Goal: Information Seeking & Learning: Learn about a topic

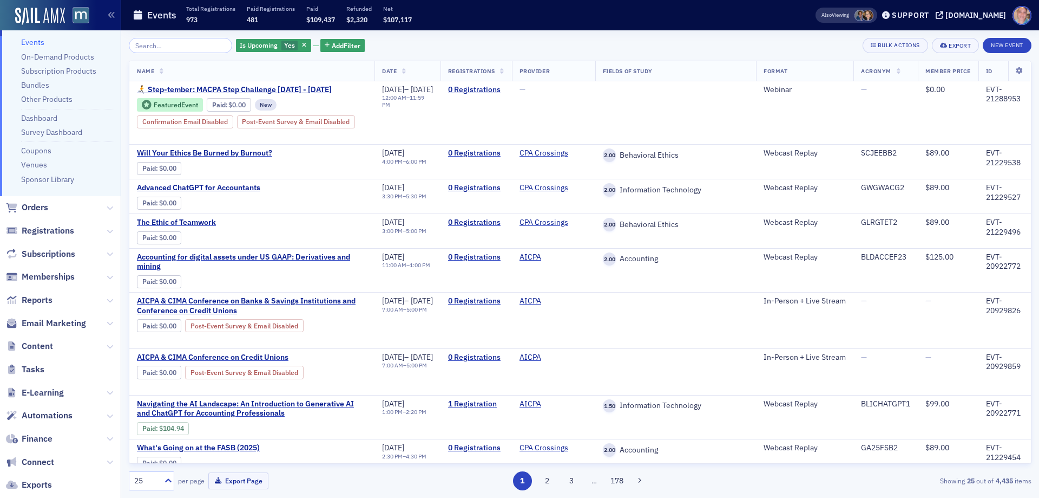
scroll to position [139, 0]
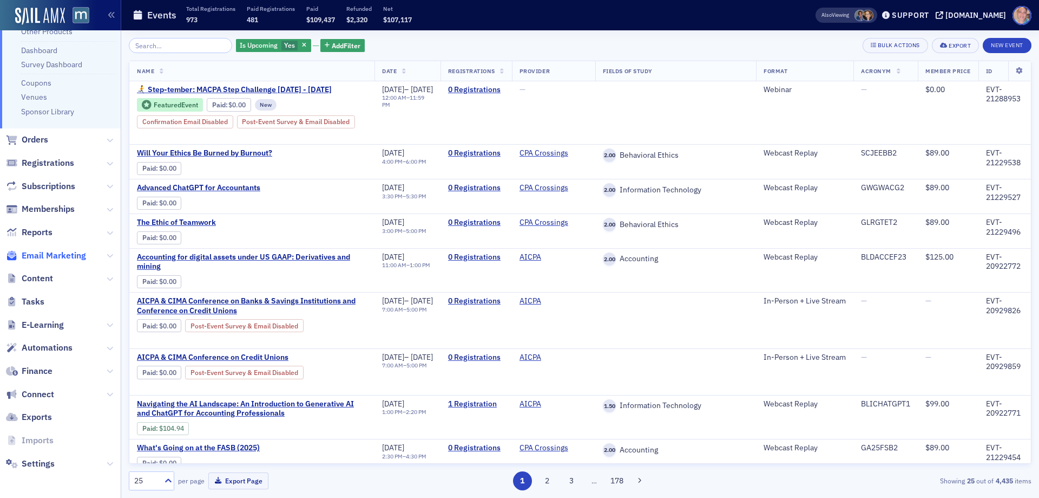
click at [56, 257] on span "Email Marketing" at bounding box center [54, 256] width 64 height 12
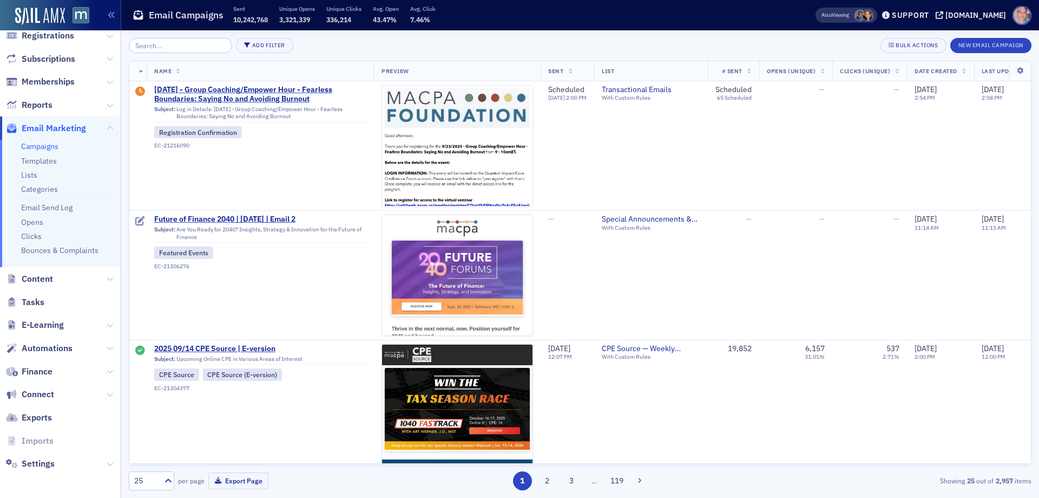
scroll to position [106, 0]
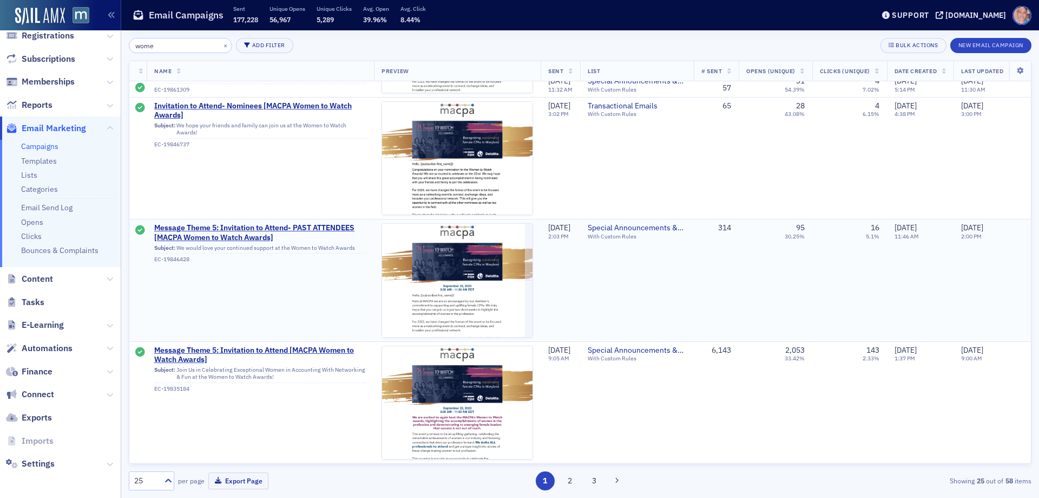
scroll to position [2824, 0]
click at [183, 44] on input "wome" at bounding box center [180, 45] width 103 height 15
type input "w"
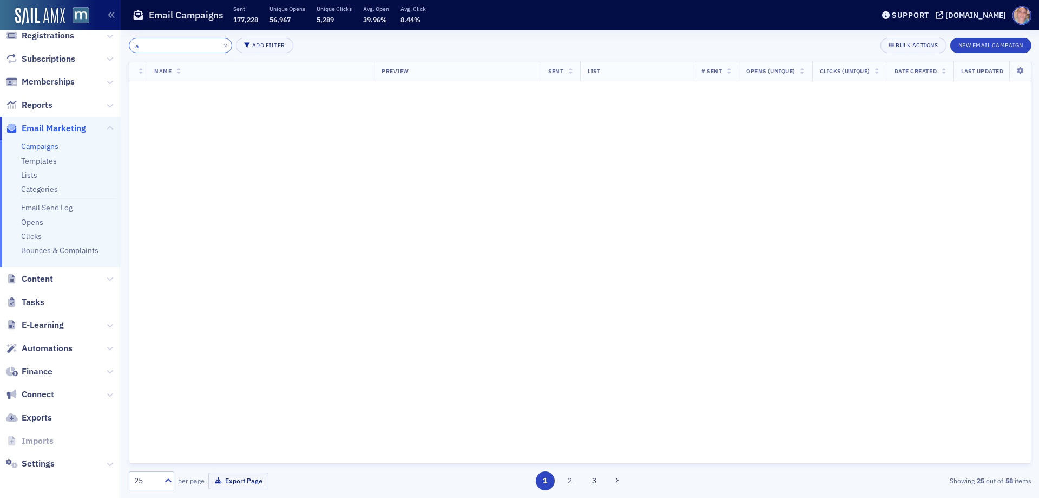
scroll to position [2824, 0]
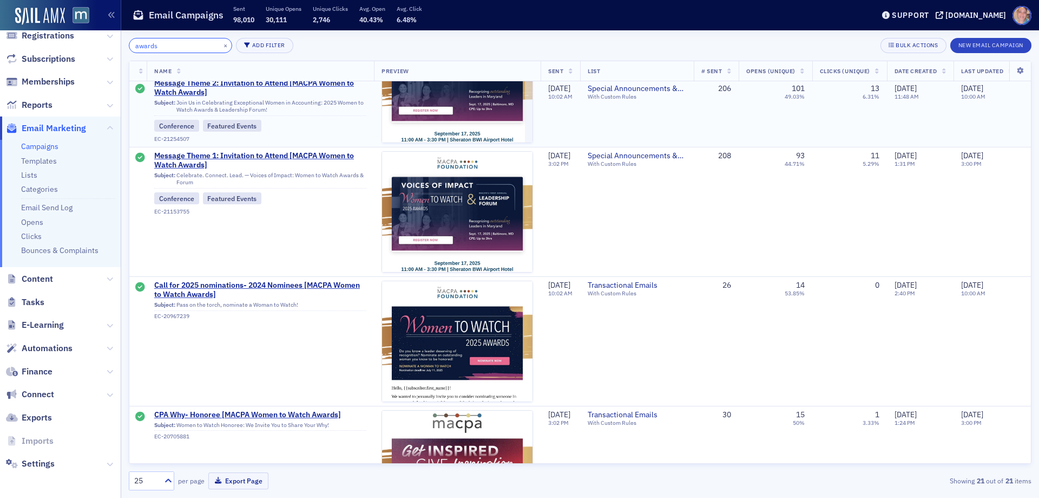
scroll to position [325, 0]
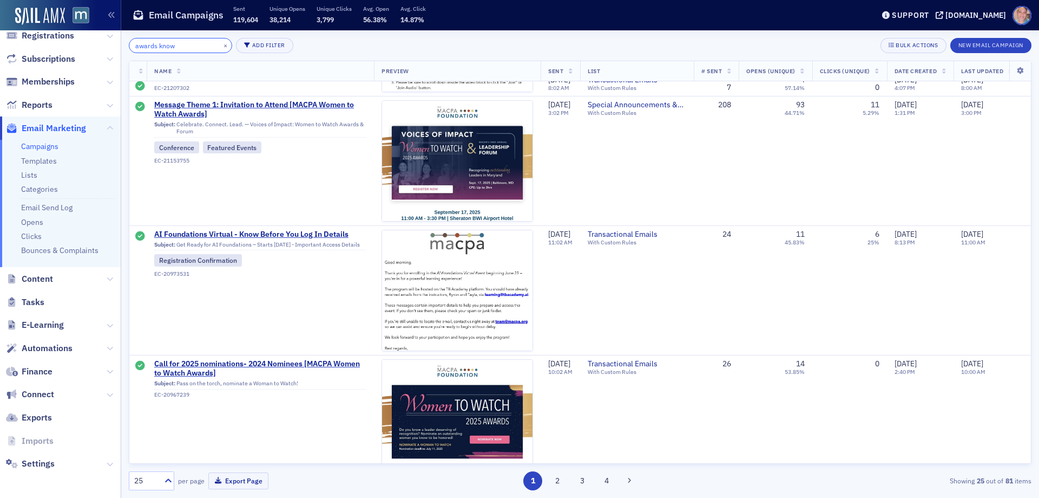
scroll to position [956, 0]
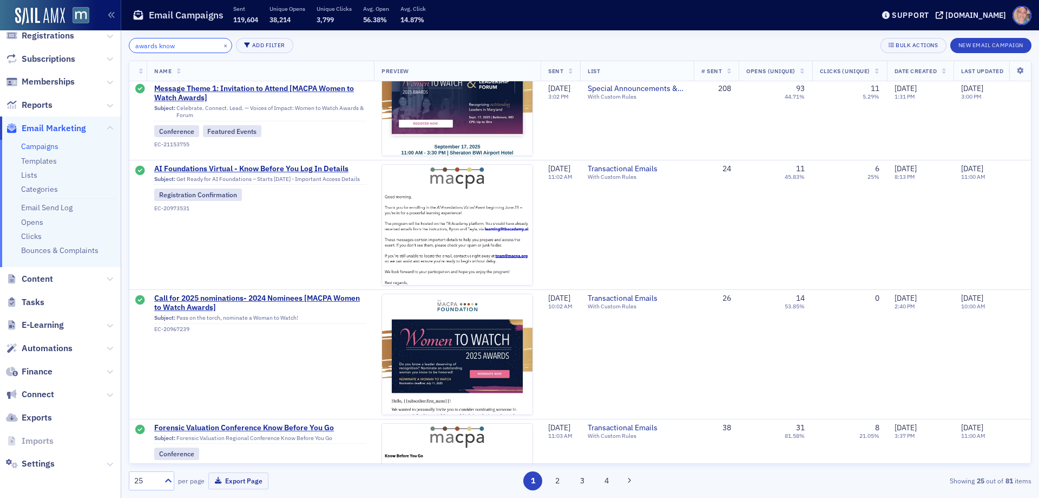
type input "awards know"
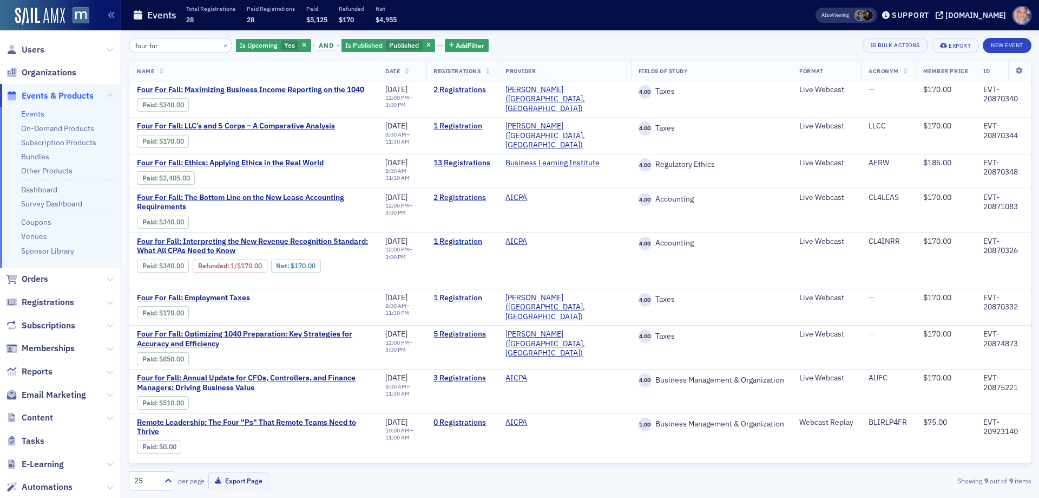
drag, startPoint x: 166, startPoint y: 51, endPoint x: 96, endPoint y: 50, distance: 69.3
click at [96, 50] on div "Users Organizations Events & Products Events On-Demand Products Subscription Pr…" at bounding box center [519, 249] width 1039 height 498
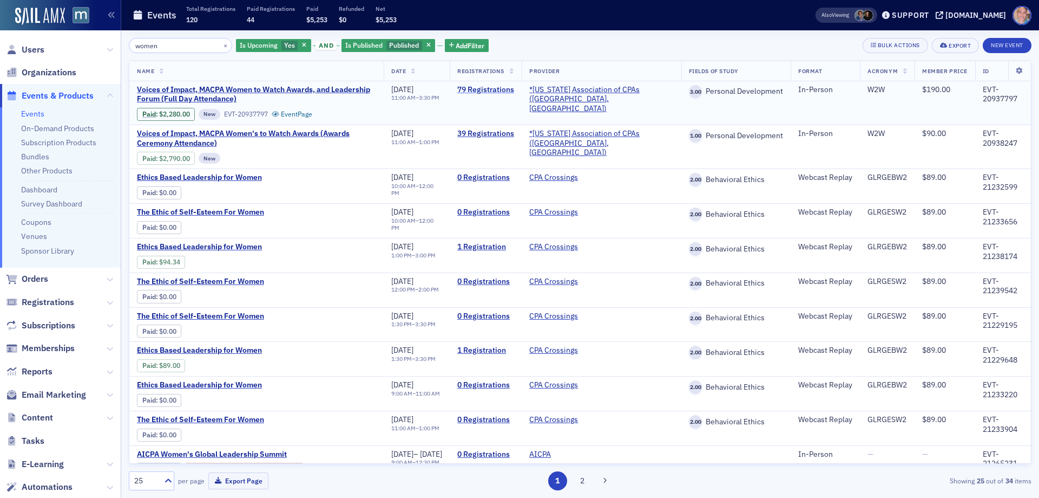
type input "women"
click at [514, 89] on link "79 Registrations" at bounding box center [485, 90] width 57 height 10
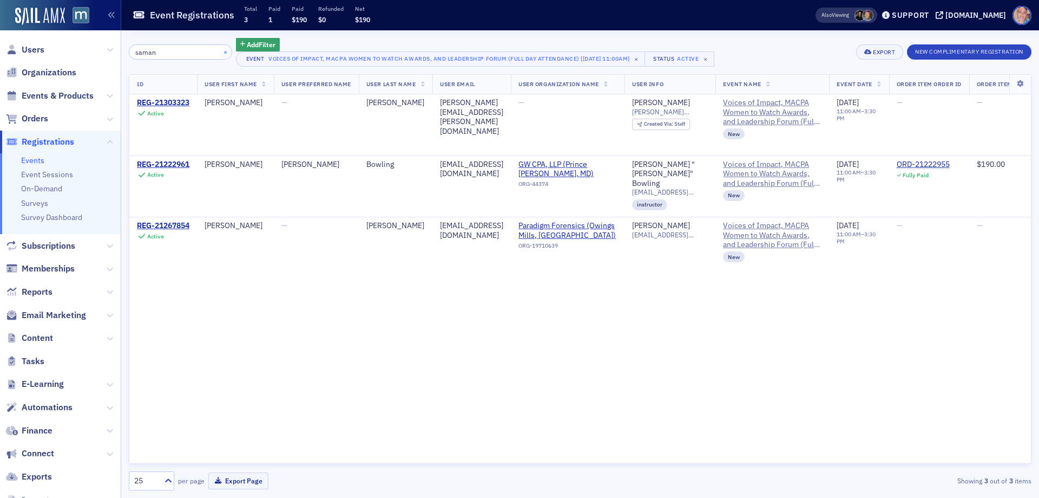
type input "saman"
click at [221, 53] on button "×" at bounding box center [226, 52] width 10 height 10
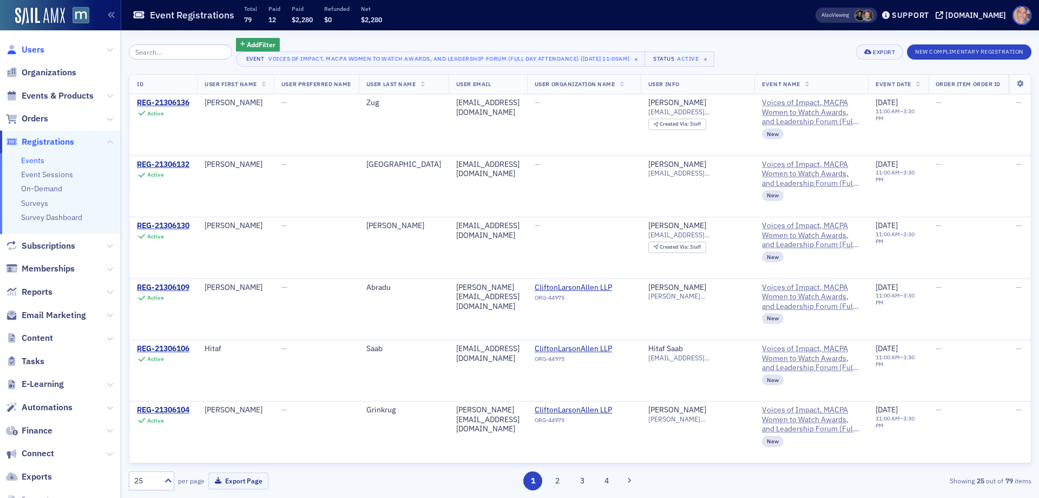
click at [29, 49] on span "Users" at bounding box center [33, 50] width 23 height 12
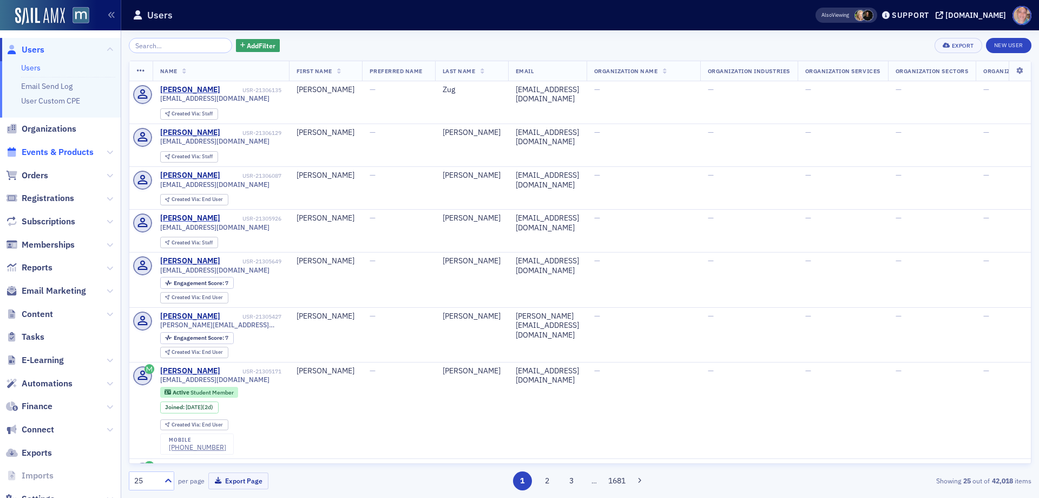
click at [55, 152] on span "Events & Products" at bounding box center [58, 152] width 72 height 12
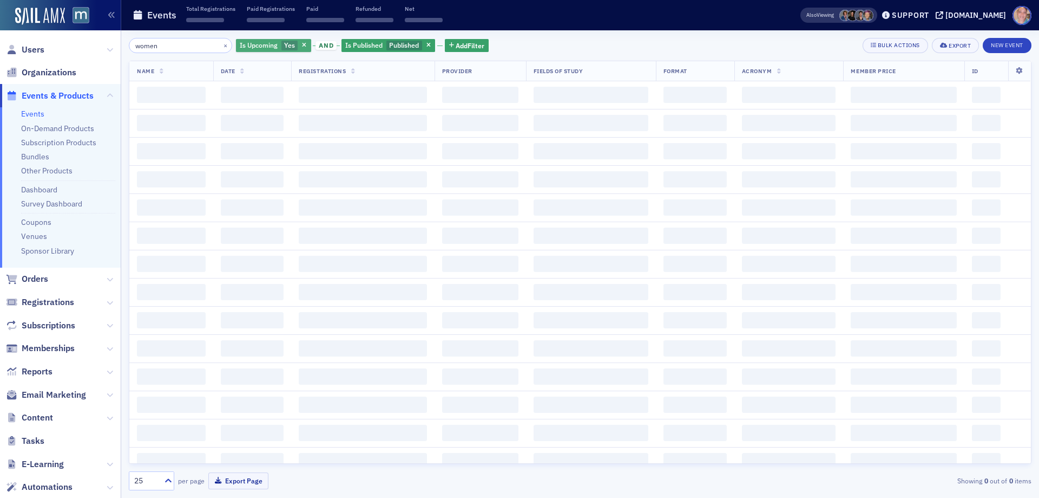
click at [260, 49] on span "Is Upcoming" at bounding box center [259, 45] width 38 height 9
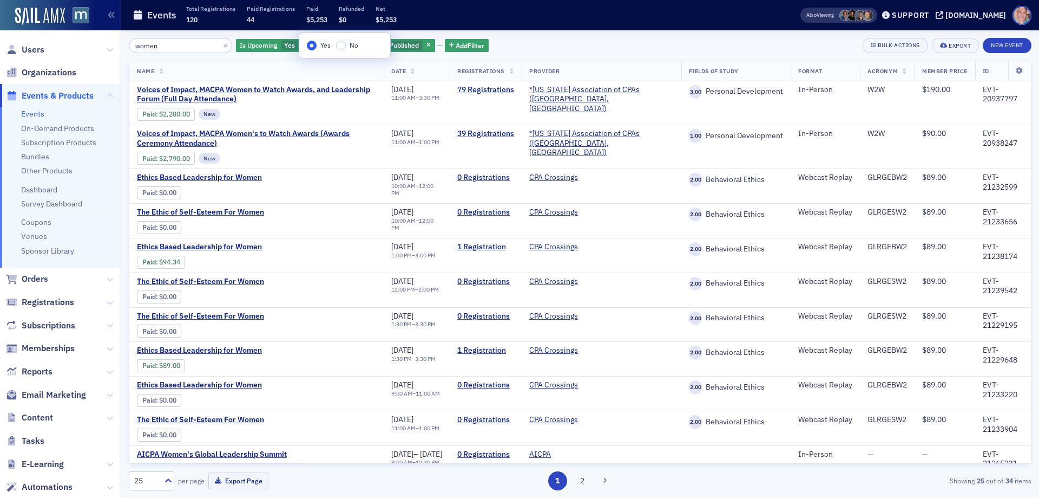
click at [346, 46] on label "No" at bounding box center [347, 46] width 22 height 10
click at [346, 46] on input "No" at bounding box center [341, 46] width 10 height 10
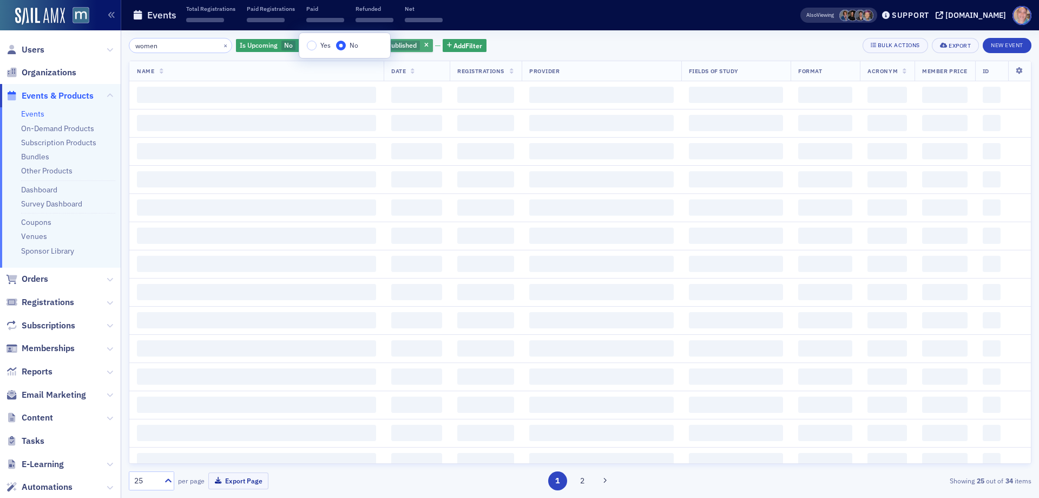
click at [544, 35] on div "women × Is Upcoming No and Is Published Published Add Filter Bulk Actions Expor…" at bounding box center [580, 263] width 903 height 467
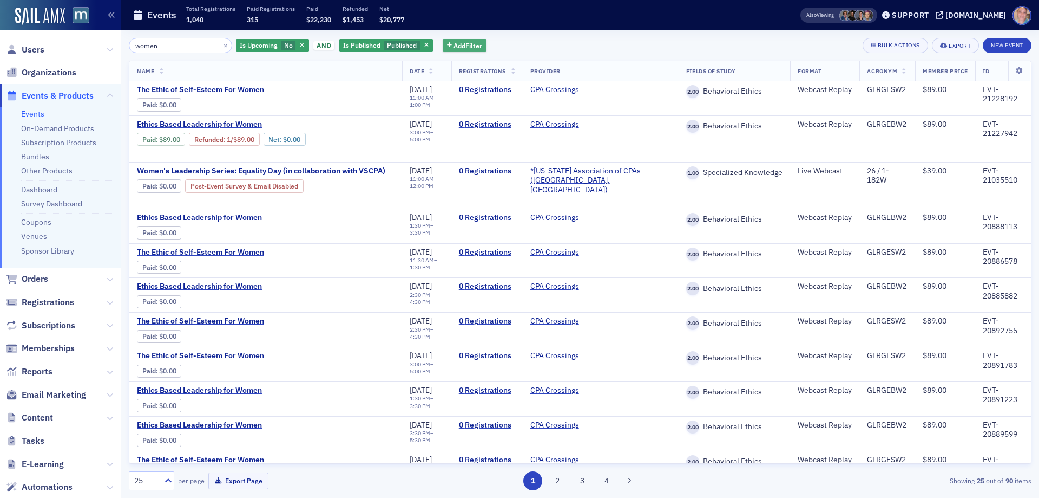
click at [461, 48] on span "Add Filter" at bounding box center [468, 46] width 29 height 10
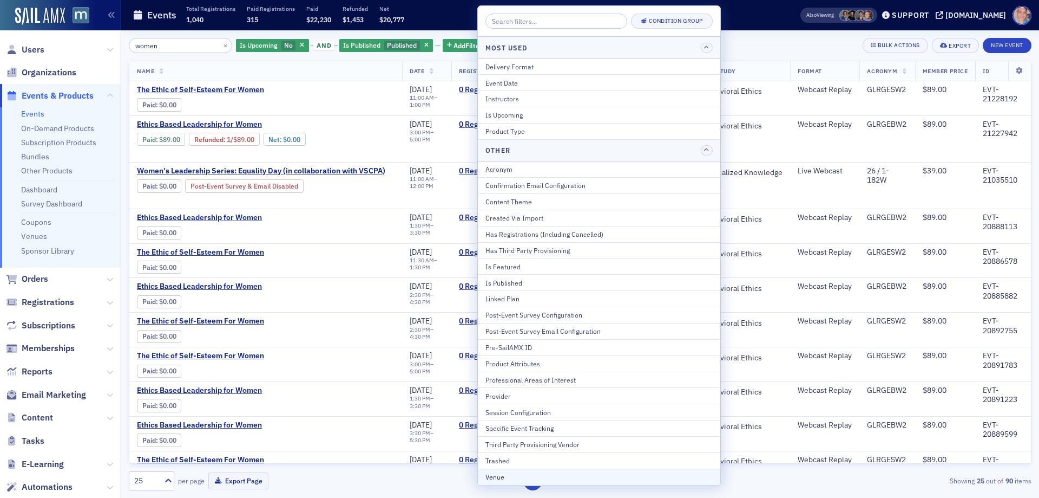
click at [508, 476] on div "Venue" at bounding box center [599, 477] width 227 height 10
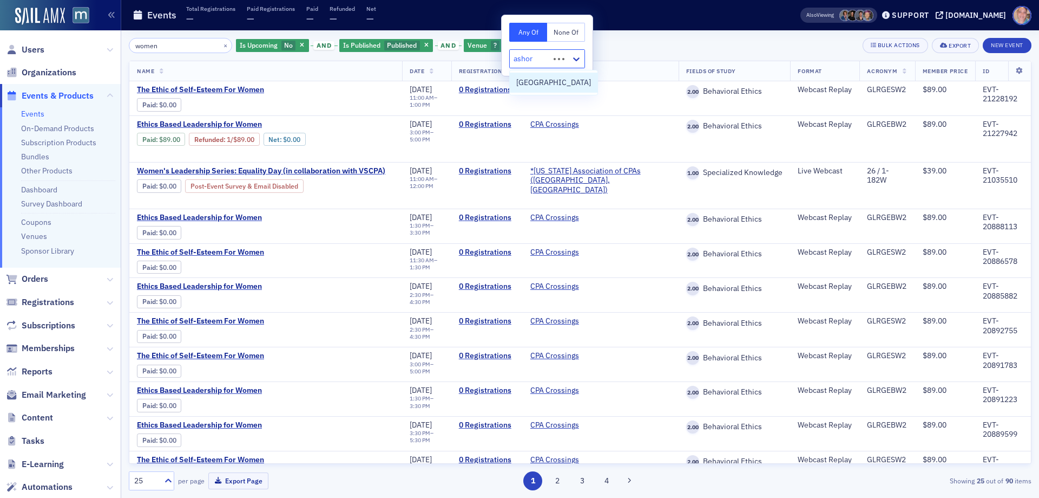
type input "ashore"
click at [577, 81] on span "Ashore Resort & Beach Club" at bounding box center [553, 82] width 75 height 11
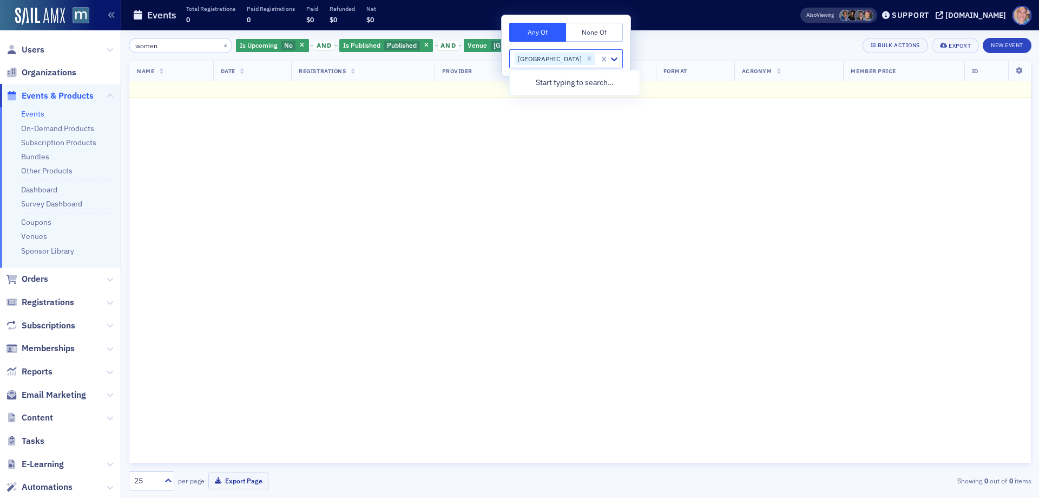
click at [659, 41] on div "women × Is Upcoming No and Is Published Published and Venue Ashore Resort & Bea…" at bounding box center [580, 45] width 903 height 15
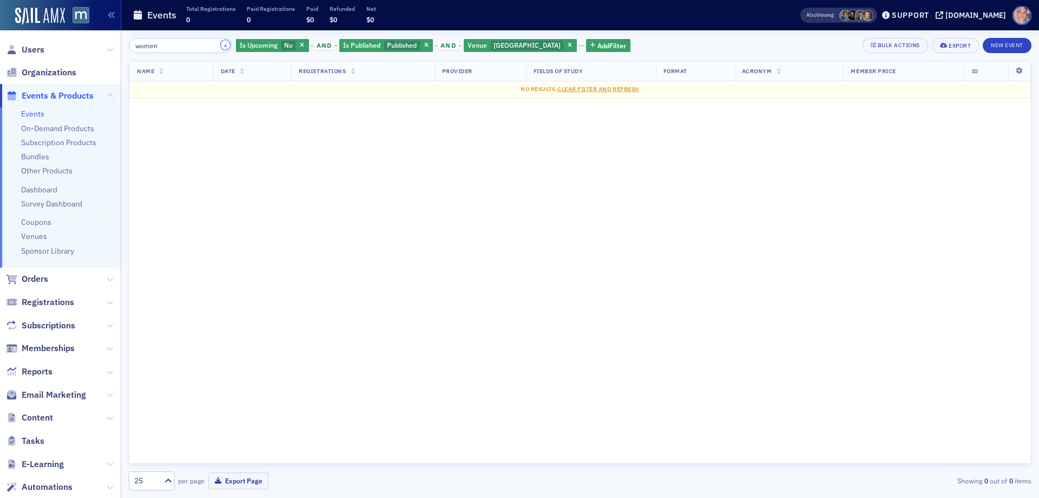
click at [221, 45] on button "×" at bounding box center [226, 45] width 10 height 10
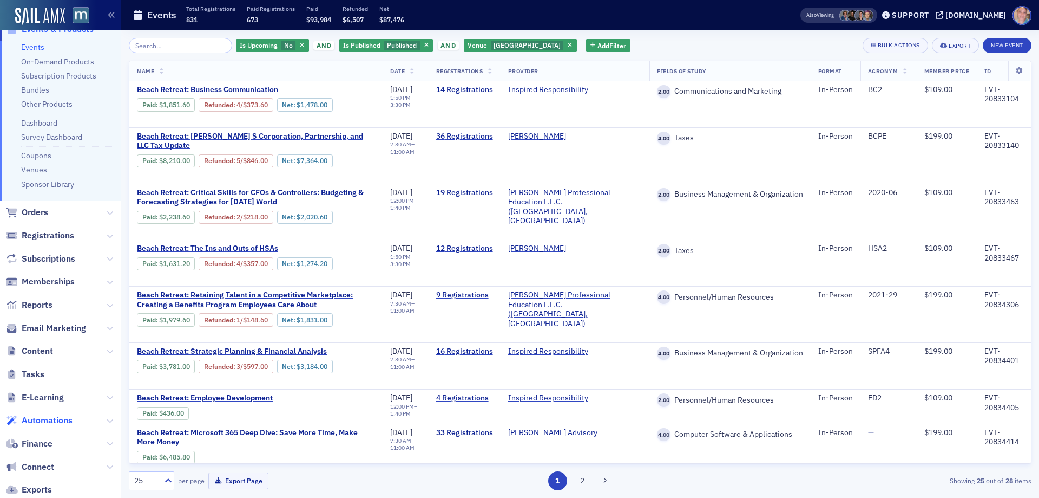
scroll to position [139, 0]
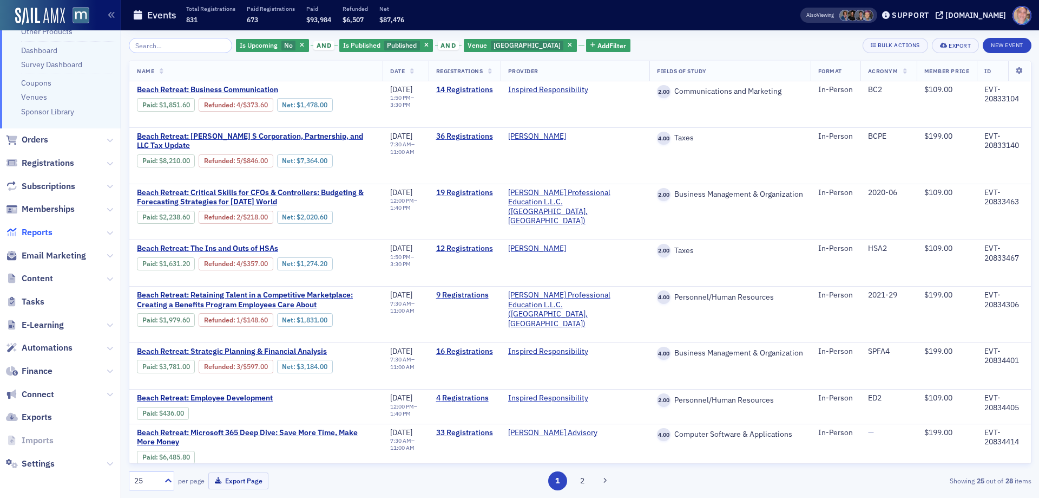
click at [35, 228] on span "Reports" at bounding box center [37, 232] width 31 height 12
